Goal: Information Seeking & Learning: Check status

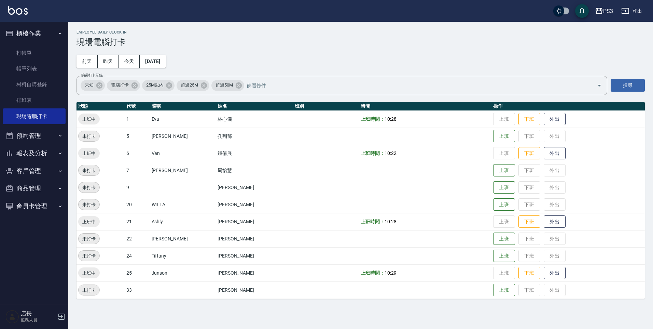
click at [48, 133] on button "預約管理" at bounding box center [34, 136] width 63 height 18
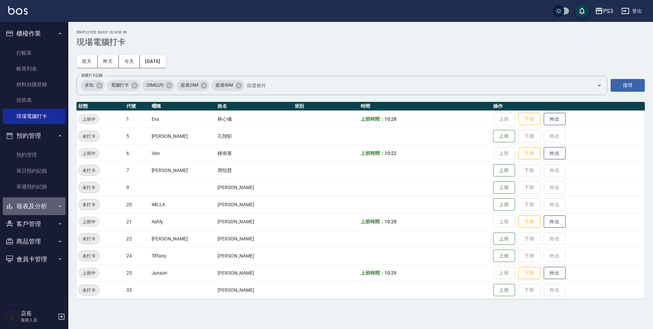
click at [35, 208] on button "報表及分析" at bounding box center [34, 206] width 63 height 18
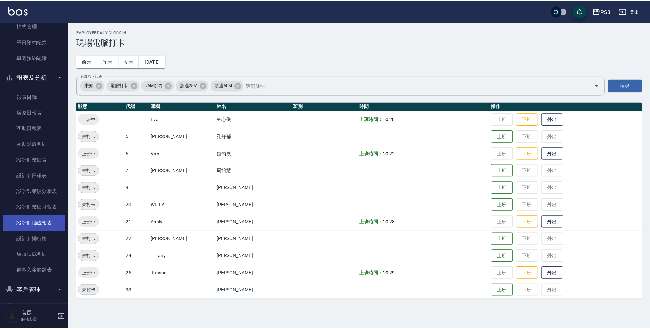
scroll to position [167, 0]
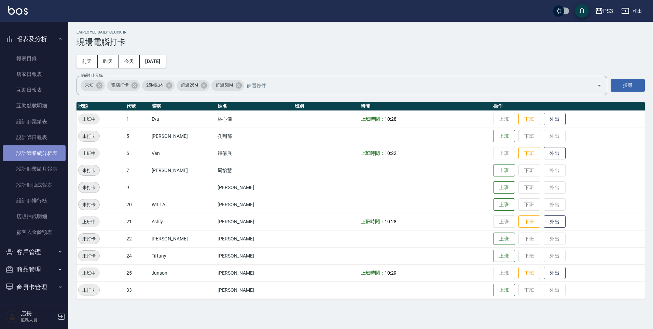
click at [52, 155] on link "設計師業績分析表" at bounding box center [34, 153] width 63 height 16
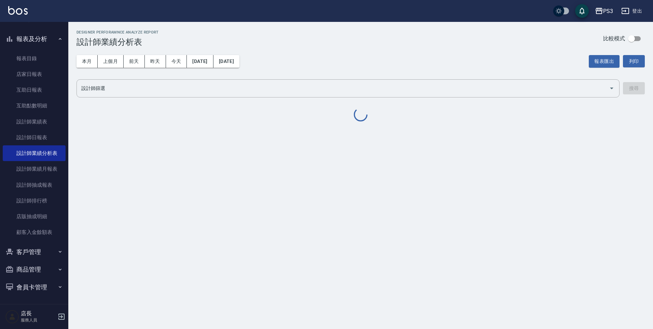
click at [85, 60] on button "本月" at bounding box center [87, 61] width 21 height 13
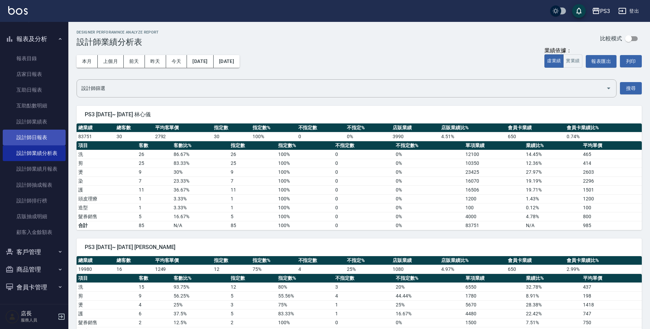
click at [38, 140] on link "設計師日報表" at bounding box center [34, 138] width 63 height 16
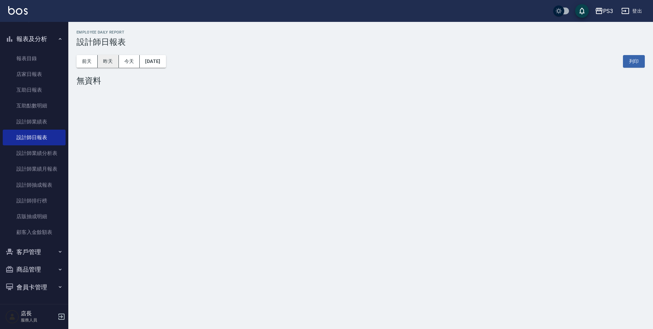
click at [102, 58] on button "昨天" at bounding box center [108, 61] width 21 height 13
click at [83, 61] on button "前天" at bounding box center [87, 61] width 21 height 13
click at [106, 60] on button "昨天" at bounding box center [108, 61] width 21 height 13
click at [154, 61] on button "[DATE]" at bounding box center [153, 61] width 26 height 13
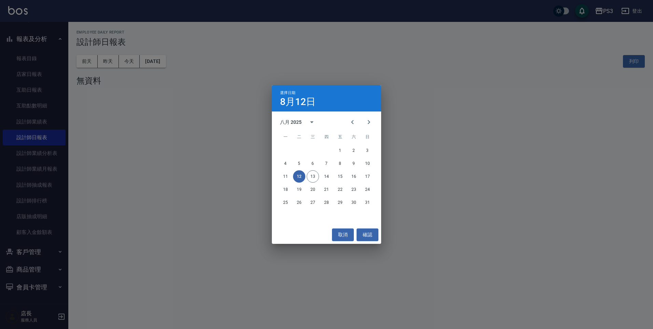
click at [297, 177] on button "12" at bounding box center [299, 176] width 12 height 12
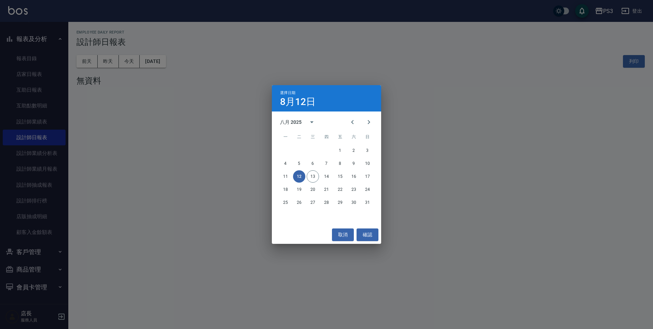
click at [297, 175] on button "12" at bounding box center [299, 176] width 12 height 12
click at [375, 235] on button "確認" at bounding box center [368, 234] width 22 height 13
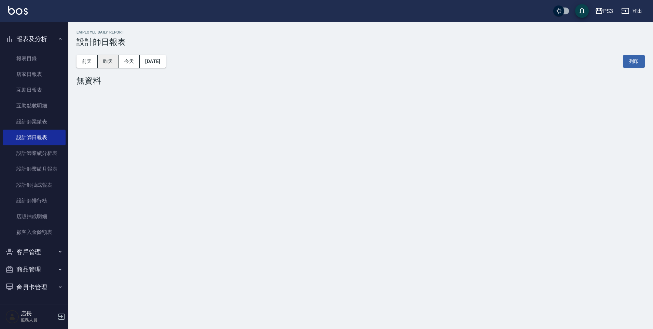
click at [104, 64] on button "昨天" at bounding box center [108, 61] width 21 height 13
click at [88, 60] on button "前天" at bounding box center [87, 61] width 21 height 13
click at [107, 60] on button "昨天" at bounding box center [108, 61] width 21 height 13
click at [128, 63] on button "今天" at bounding box center [129, 61] width 21 height 13
click at [154, 62] on button "[DATE]" at bounding box center [153, 61] width 26 height 13
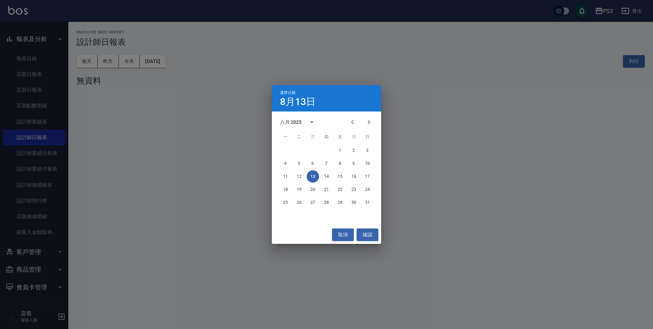
click at [146, 55] on div "選擇日期 [DATE] 八月 2025 一 二 三 四 五 六 日 1 2 3 4 5 6 7 8 9 10 11 12 13 14 15 16 17 18 …" at bounding box center [326, 164] width 653 height 329
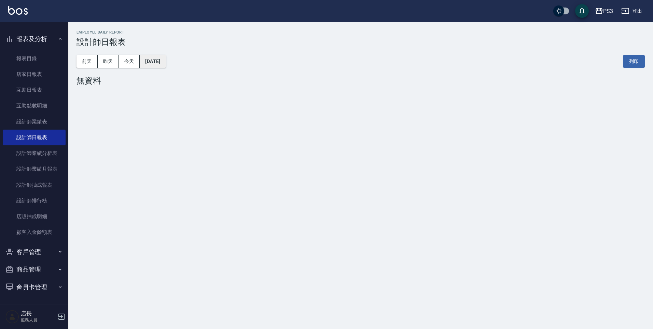
click at [163, 58] on button "[DATE]" at bounding box center [153, 61] width 26 height 13
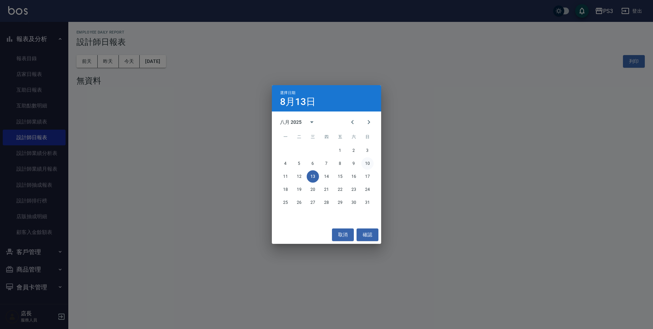
click at [369, 165] on button "10" at bounding box center [368, 163] width 12 height 12
click at [369, 165] on div "PS3 [DATE] 設計師日報表 列印時間： [DATE][PHONE_NUMBER]:13 Employee Daily Report 設計師日報表 [D…" at bounding box center [326, 164] width 653 height 329
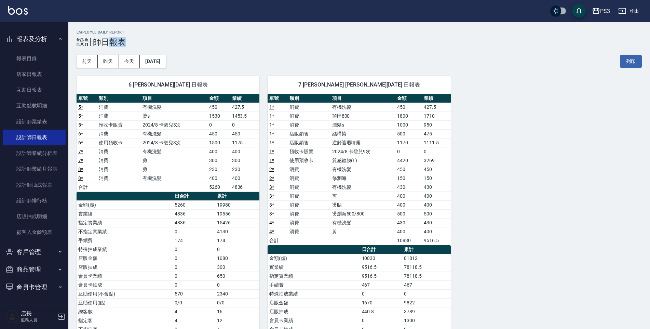
scroll to position [84, 0]
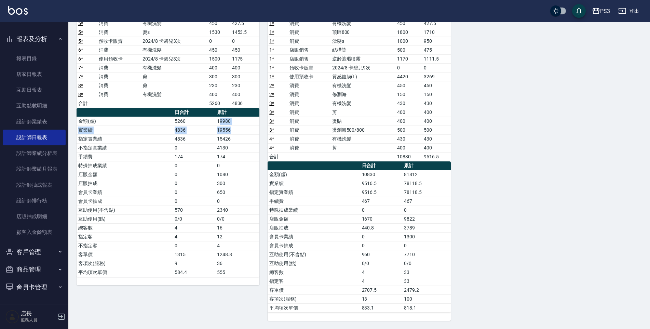
drag, startPoint x: 219, startPoint y: 122, endPoint x: 235, endPoint y: 128, distance: 17.5
click at [235, 128] on tbody "金額(虛) 5260 19980 實業績 4836 19556 指定實業績 4836 15426 不指定實業績 0 4130 手續費 174 174 特殊抽成…" at bounding box center [168, 197] width 183 height 160
click at [235, 128] on td "19556" at bounding box center [237, 129] width 44 height 9
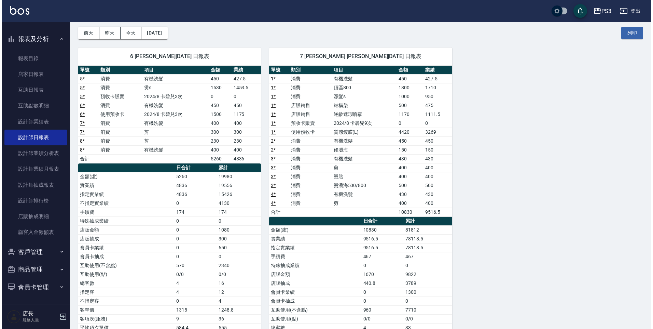
scroll to position [0, 0]
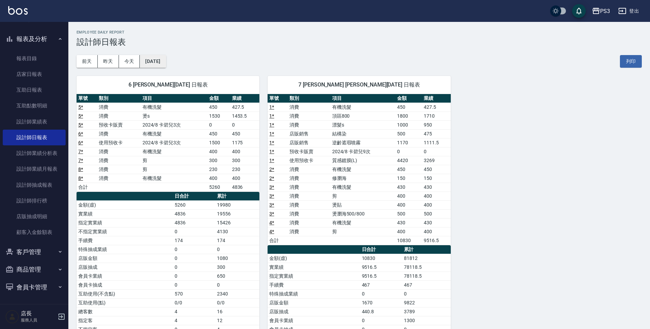
click at [150, 62] on button "[DATE]" at bounding box center [153, 61] width 26 height 13
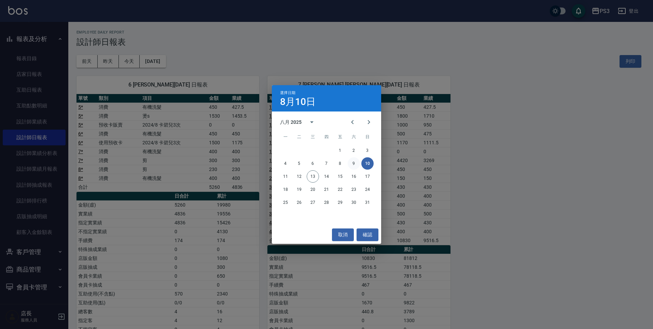
click at [354, 162] on button "9" at bounding box center [354, 163] width 12 height 12
click at [354, 162] on div "PS3 [DATE] 設計師日報表 列印時間： [DATE][PHONE_NUMBER]:13 Employee Daily Report 設計師日報表 [D…" at bounding box center [325, 206] width 650 height 412
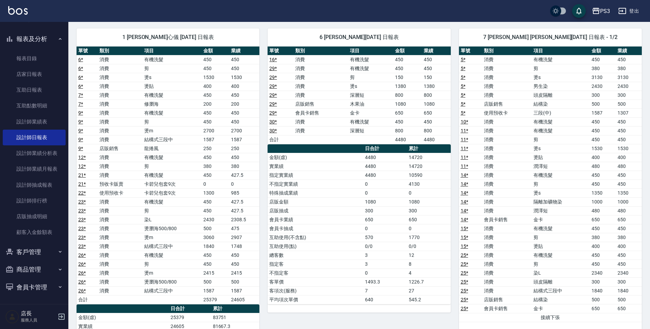
scroll to position [34, 0]
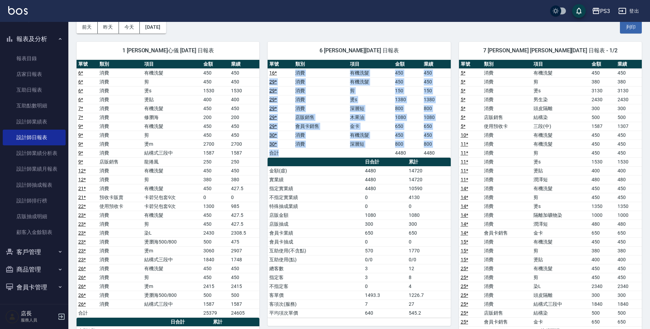
drag, startPoint x: 289, startPoint y: 73, endPoint x: 365, endPoint y: 151, distance: 108.8
click at [365, 151] on tbody "16 * 消費 有機洗髮 450 450 29 * 消費 有機洗髮 450 450 29 * 消費 剪 150 150 29 * 消費 燙s 1380 138…" at bounding box center [359, 112] width 183 height 89
click at [365, 151] on td "a dense table" at bounding box center [370, 152] width 45 height 9
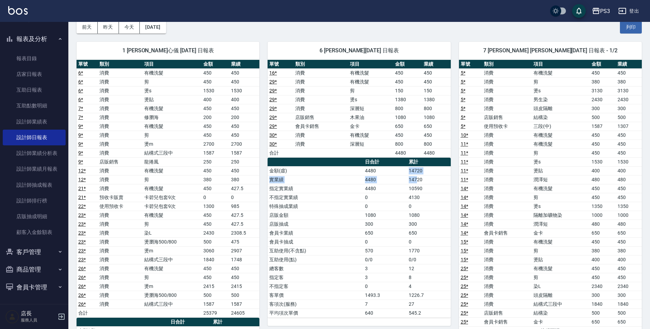
drag, startPoint x: 409, startPoint y: 172, endPoint x: 418, endPoint y: 176, distance: 9.0
click at [418, 176] on tbody "金額(虛) 4480 14720 實業績 4480 14720 指定實業績 4480 10590 不指定實業績 0 4130 特殊抽成業績 0 0 店販金額 …" at bounding box center [359, 241] width 183 height 151
click at [415, 213] on td "1080" at bounding box center [429, 215] width 44 height 9
drag, startPoint x: 409, startPoint y: 169, endPoint x: 416, endPoint y: 172, distance: 7.9
click at [416, 172] on td "14720" at bounding box center [429, 170] width 44 height 9
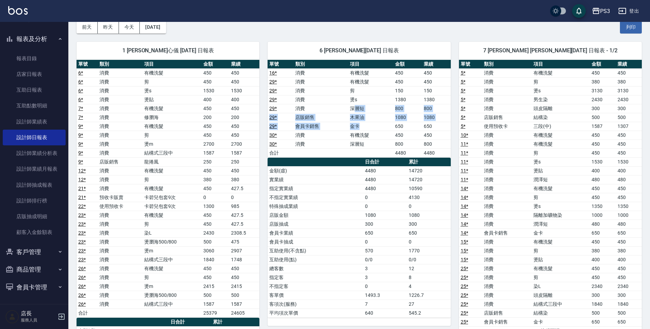
drag, startPoint x: 353, startPoint y: 105, endPoint x: 386, endPoint y: 125, distance: 38.7
click at [386, 125] on tbody "16 * 消費 有機洗髮 450 450 29 * 消費 有機洗髮 450 450 29 * 消費 剪 150 150 29 * 消費 燙s 1380 138…" at bounding box center [359, 112] width 183 height 89
click at [385, 131] on td "有機洗髮" at bounding box center [370, 135] width 45 height 9
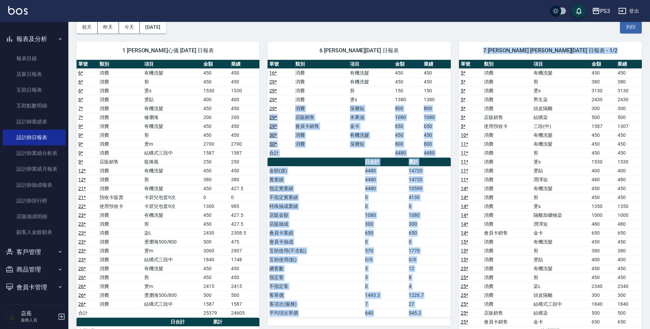
drag, startPoint x: 277, startPoint y: 108, endPoint x: 456, endPoint y: 147, distance: 183.0
click at [447, 139] on td "800" at bounding box center [436, 143] width 29 height 9
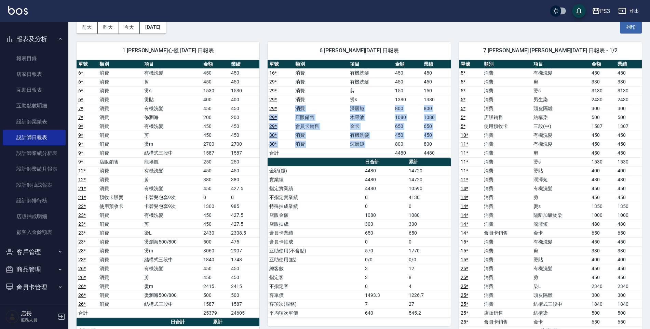
drag, startPoint x: 294, startPoint y: 107, endPoint x: 396, endPoint y: 146, distance: 109.1
click at [396, 146] on tbody "16 * 消費 有機洗髮 450 450 29 * 消費 有機洗髮 450 450 29 * 消費 剪 150 150 29 * 消費 燙s 1380 138…" at bounding box center [359, 112] width 183 height 89
click at [369, 137] on td "有機洗髮" at bounding box center [370, 135] width 45 height 9
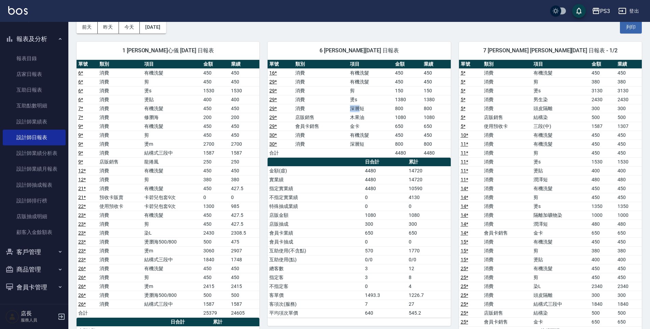
drag, startPoint x: 345, startPoint y: 107, endPoint x: 361, endPoint y: 111, distance: 16.4
click at [361, 111] on tr "29 * 消費 深層短 800 800" at bounding box center [359, 108] width 183 height 9
drag, startPoint x: 348, startPoint y: 98, endPoint x: 359, endPoint y: 103, distance: 12.3
click at [359, 103] on tr "29 * 消費 燙s 1380 1380" at bounding box center [359, 99] width 183 height 9
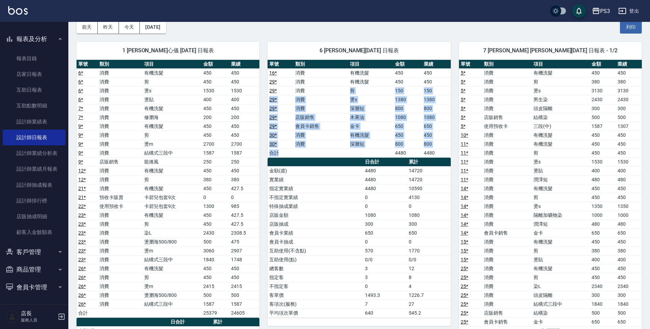
drag, startPoint x: 349, startPoint y: 88, endPoint x: 371, endPoint y: 152, distance: 67.7
click at [371, 152] on tbody "16 * 消費 有機洗髮 450 450 29 * 消費 有機洗髮 450 450 29 * 消費 剪 150 150 29 * 消費 燙s 1380 138…" at bounding box center [359, 112] width 183 height 89
click at [371, 152] on td "a dense table" at bounding box center [370, 152] width 45 height 9
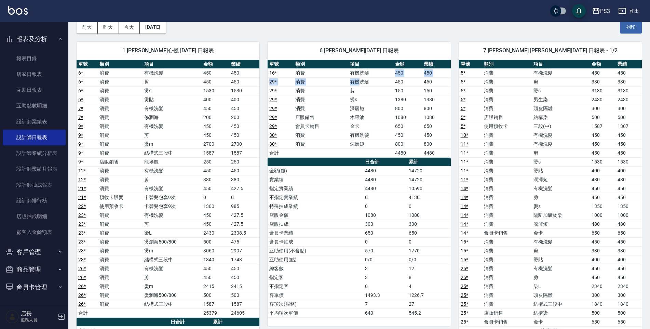
drag, startPoint x: 377, startPoint y: 73, endPoint x: 358, endPoint y: 78, distance: 19.2
click at [358, 78] on tbody "16 * 消費 有機洗髮 450 450 29 * 消費 有機洗髮 450 450 29 * 消費 剪 150 150 29 * 消費 燙s 1380 138…" at bounding box center [359, 112] width 183 height 89
click at [354, 122] on td "金卡" at bounding box center [370, 126] width 45 height 9
drag, startPoint x: 349, startPoint y: 145, endPoint x: 373, endPoint y: 146, distance: 23.6
click at [373, 146] on td "深層短" at bounding box center [370, 143] width 45 height 9
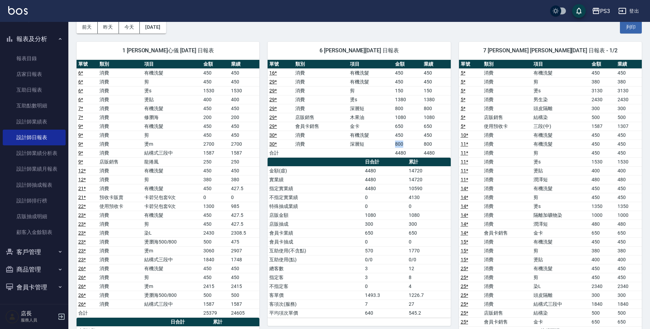
drag, startPoint x: 394, startPoint y: 145, endPoint x: 407, endPoint y: 148, distance: 13.3
click at [407, 148] on td "800" at bounding box center [407, 143] width 29 height 9
drag, startPoint x: 389, startPoint y: 122, endPoint x: 398, endPoint y: 126, distance: 10.1
click at [398, 126] on tr "29 * 會員卡銷售 金卡 650 650" at bounding box center [359, 126] width 183 height 9
drag, startPoint x: 399, startPoint y: 117, endPoint x: 407, endPoint y: 120, distance: 8.8
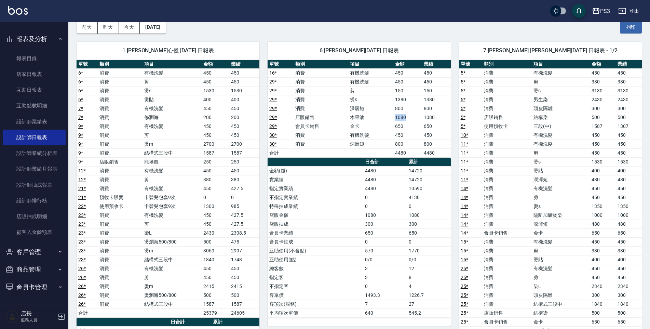
click at [407, 120] on td "1080" at bounding box center [407, 117] width 29 height 9
drag, startPoint x: 396, startPoint y: 112, endPoint x: 406, endPoint y: 115, distance: 10.5
click at [406, 115] on tbody "16 * 消費 有機洗髮 450 450 29 * 消費 有機洗髮 450 450 29 * 消費 剪 150 150 29 * 消費 燙s 1380 138…" at bounding box center [359, 112] width 183 height 89
click at [391, 106] on td "深層短" at bounding box center [370, 108] width 45 height 9
drag, startPoint x: 390, startPoint y: 105, endPoint x: 405, endPoint y: 112, distance: 16.4
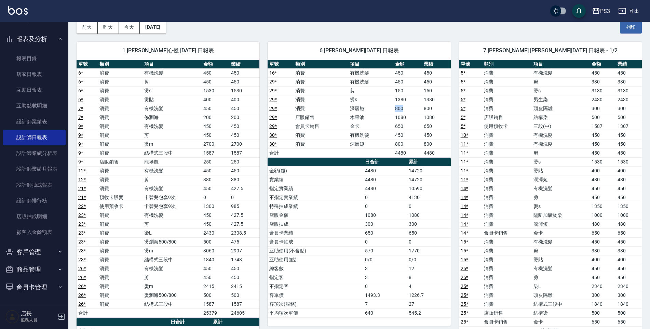
click at [405, 112] on tr "29 * 消費 深層短 800 800" at bounding box center [359, 108] width 183 height 9
drag, startPoint x: 395, startPoint y: 145, endPoint x: 399, endPoint y: 146, distance: 4.6
click at [399, 146] on td "800" at bounding box center [407, 143] width 29 height 9
drag, startPoint x: 301, startPoint y: 138, endPoint x: 388, endPoint y: 160, distance: 89.1
click at [388, 160] on div "單號 類別 項目 金額 業績 16 * 消費 有機洗髮 450 450 29 * 消費 有機洗髮 450 450 29 * 消費 剪 150 150 29 *…" at bounding box center [359, 189] width 183 height 258
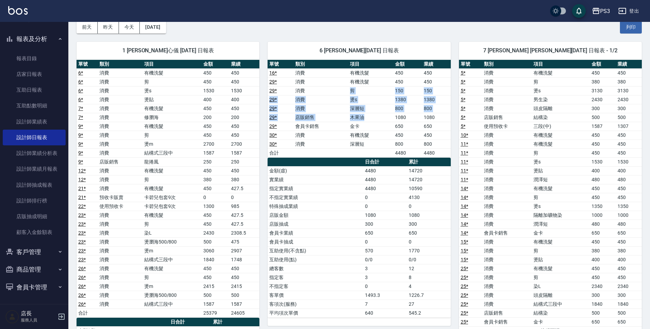
drag, startPoint x: 348, startPoint y: 87, endPoint x: 368, endPoint y: 114, distance: 33.3
click at [368, 114] on tbody "16 * 消費 有機洗髮 450 450 29 * 消費 有機洗髮 450 450 29 * 消費 剪 150 150 29 * 消費 燙s 1380 138…" at bounding box center [359, 112] width 183 height 89
click at [363, 134] on td "有機洗髮" at bounding box center [370, 135] width 45 height 9
